Goal: Information Seeking & Learning: Learn about a topic

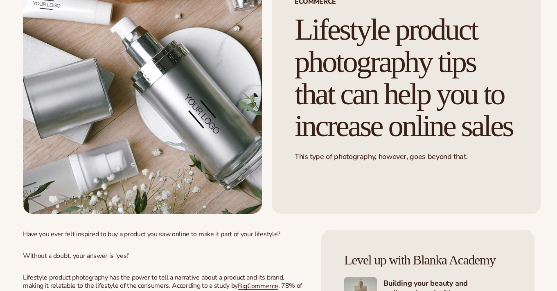
scroll to position [103, 0]
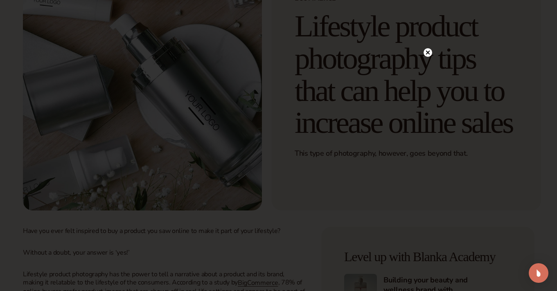
click at [430, 50] on circle at bounding box center [427, 52] width 9 height 9
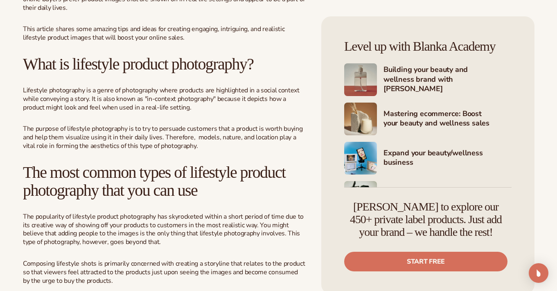
scroll to position [399, 0]
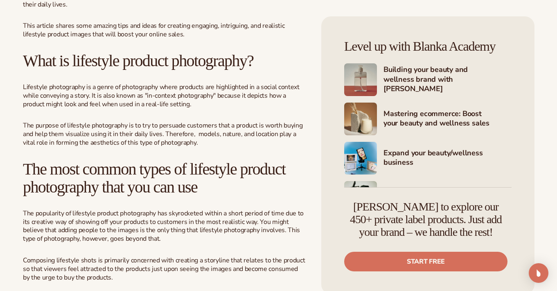
click at [257, 109] on span "Lifestyle photography is a genre of photography where products are highlighted …" at bounding box center [161, 96] width 277 height 26
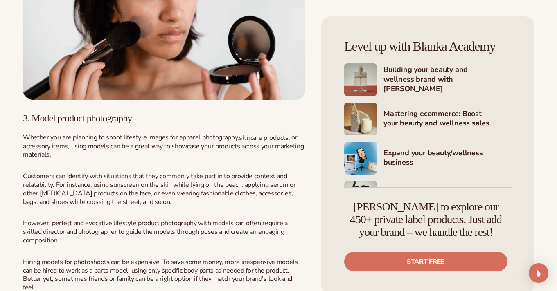
scroll to position [1452, 0]
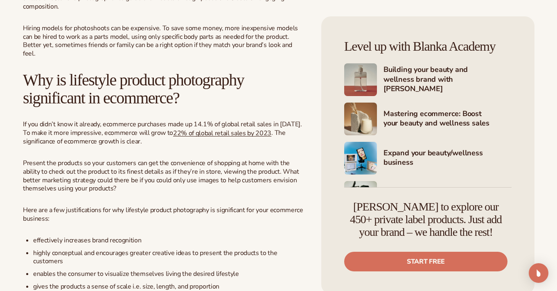
scroll to position [1689, 0]
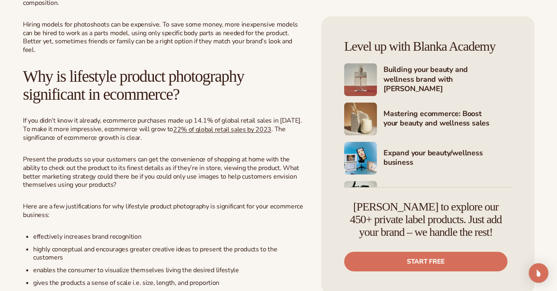
click at [203, 177] on span "Present the products so your customers can get the convenience of shopping at h…" at bounding box center [161, 172] width 276 height 34
click at [235, 189] on span "Present the products so your customers can get the convenience of shopping at h…" at bounding box center [161, 172] width 276 height 34
click at [211, 182] on span "Present the products so your customers can get the convenience of shopping at h…" at bounding box center [161, 172] width 276 height 34
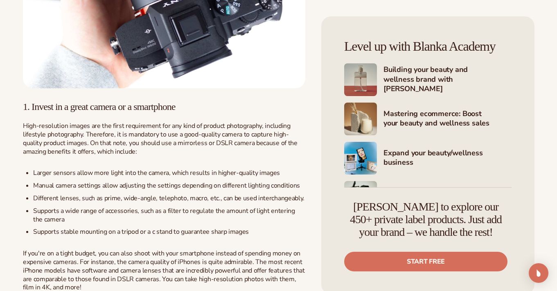
scroll to position [3470, 0]
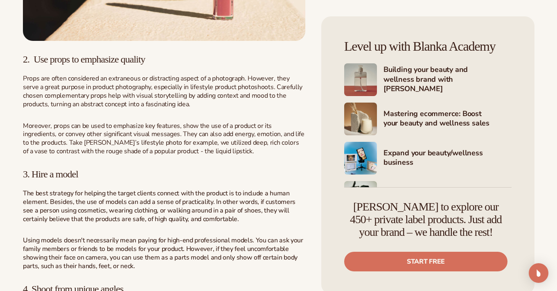
scroll to position [3910, 0]
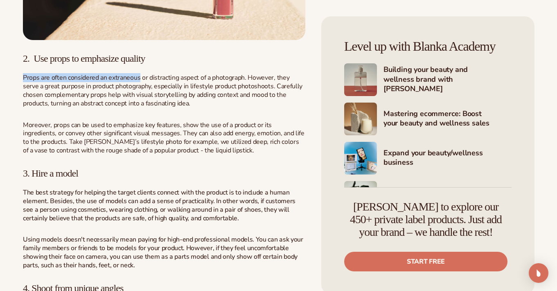
drag, startPoint x: 21, startPoint y: 89, endPoint x: 140, endPoint y: 93, distance: 118.3
click at [117, 92] on span "Props are often considered an extraneous or distracting aspect of a photograph.…" at bounding box center [162, 90] width 279 height 34
drag, startPoint x: 23, startPoint y: 90, endPoint x: 171, endPoint y: 119, distance: 150.1
click at [171, 108] on p "Props are often considered an extraneous or distracting aspect of a photograph.…" at bounding box center [164, 91] width 282 height 34
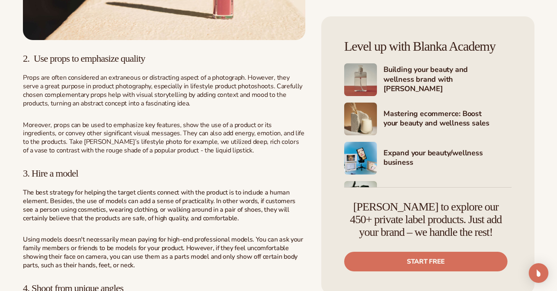
copy span "Props are often considered an extraneous or distracting aspect of a photograph.…"
click at [214, 179] on h3 "3. Hire a model" at bounding box center [164, 173] width 282 height 11
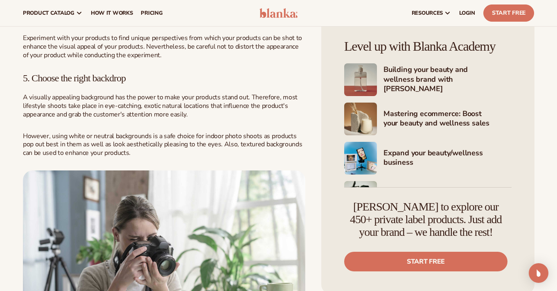
scroll to position [4215, 0]
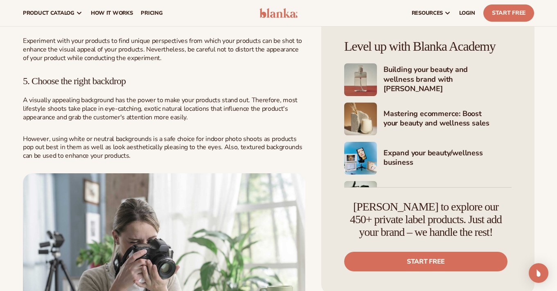
click at [286, 122] on p "A visually appealing background has the power to make your products stand out. …" at bounding box center [164, 108] width 282 height 25
